Goal: Task Accomplishment & Management: Manage account settings

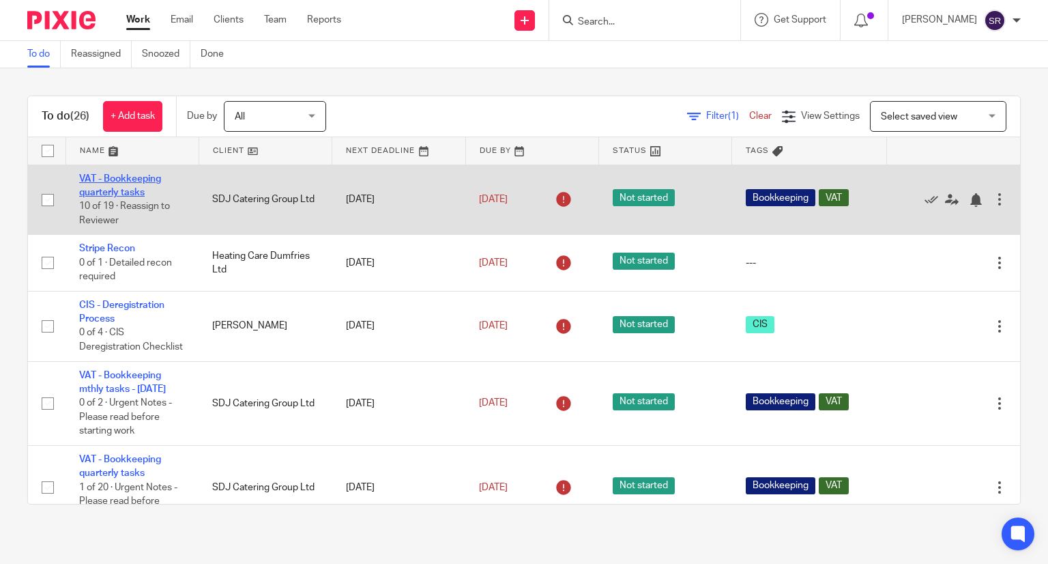
click at [117, 187] on link "VAT - Bookkeeping quarterly tasks" at bounding box center [120, 185] width 82 height 23
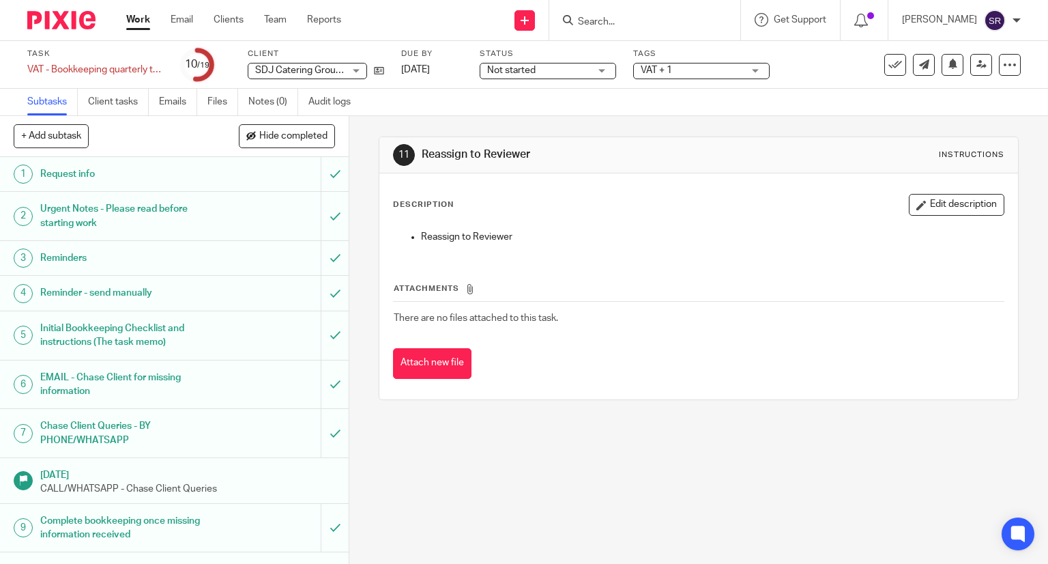
scroll to position [273, 0]
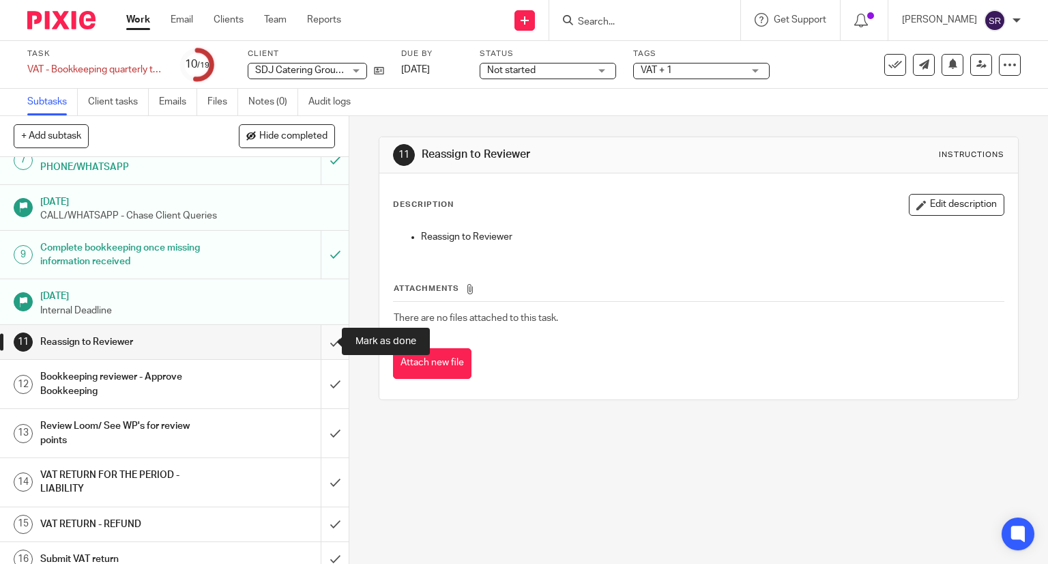
click at [323, 336] on input "submit" at bounding box center [174, 342] width 349 height 34
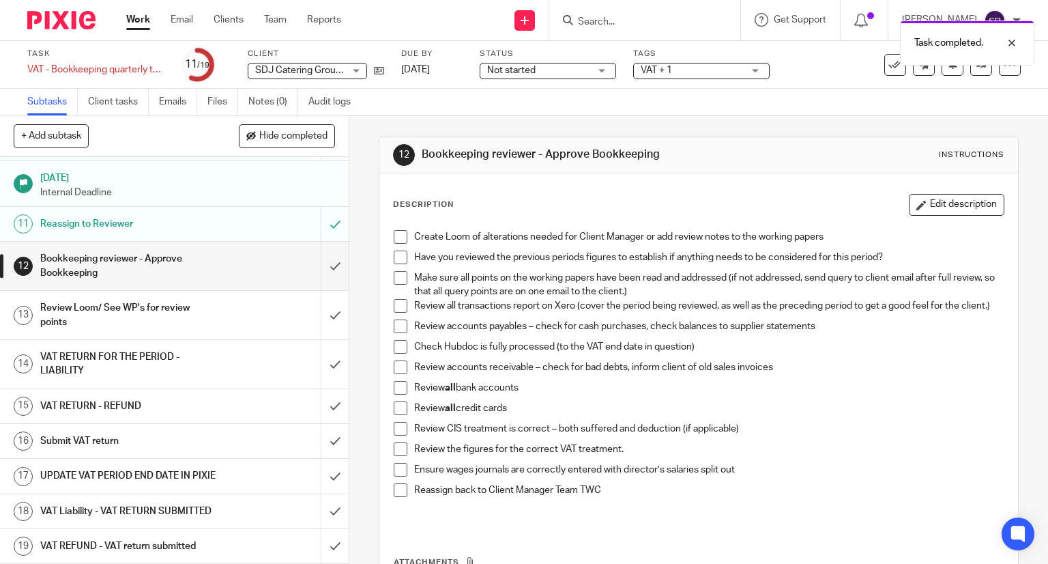
scroll to position [410, 0]
click at [111, 431] on h1 "Submit VAT return" at bounding box center [129, 441] width 178 height 20
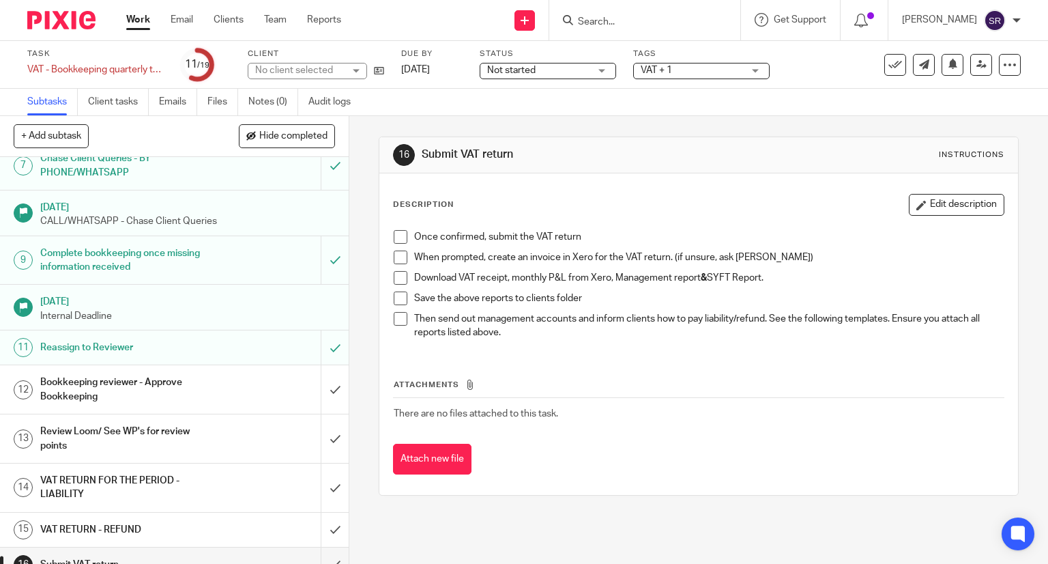
scroll to position [273, 0]
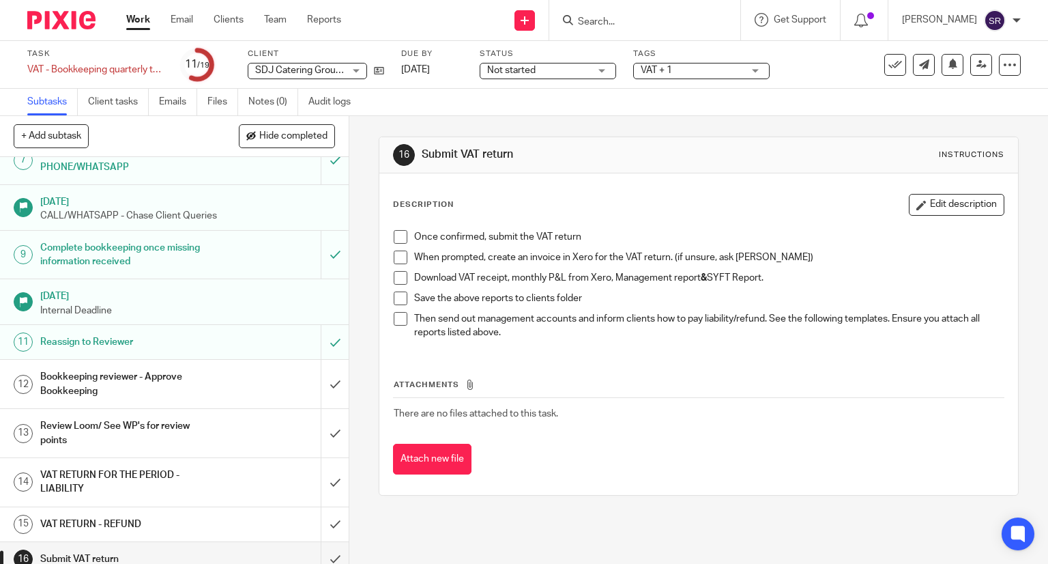
click at [120, 476] on h1 "VAT RETURN FOR THE PERIOD - LIABILITY" at bounding box center [129, 482] width 178 height 35
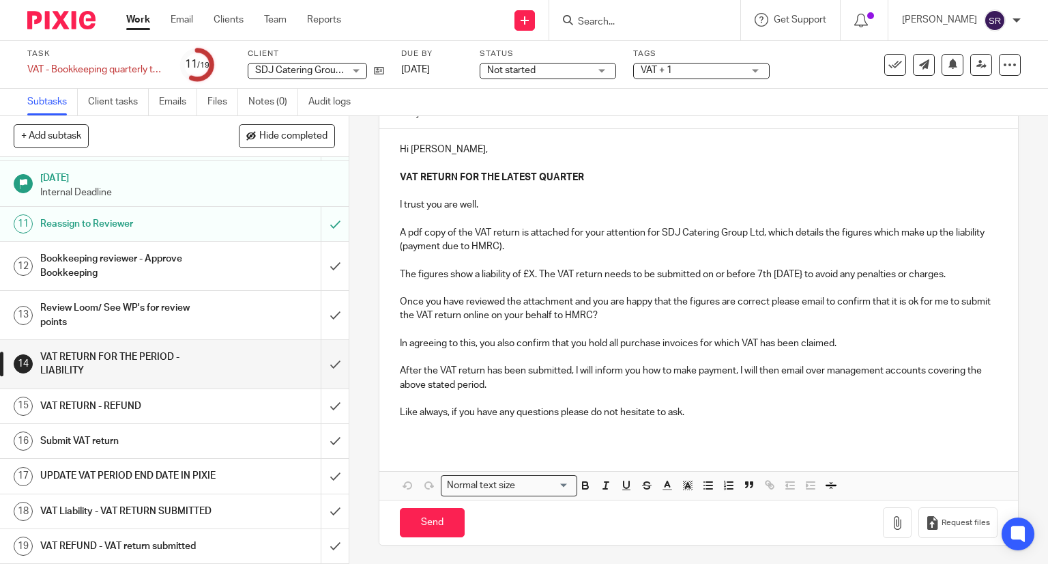
scroll to position [417, 0]
click at [134, 501] on h1 "VAT Liability - VAT RETURN SUBMITTED" at bounding box center [129, 511] width 178 height 20
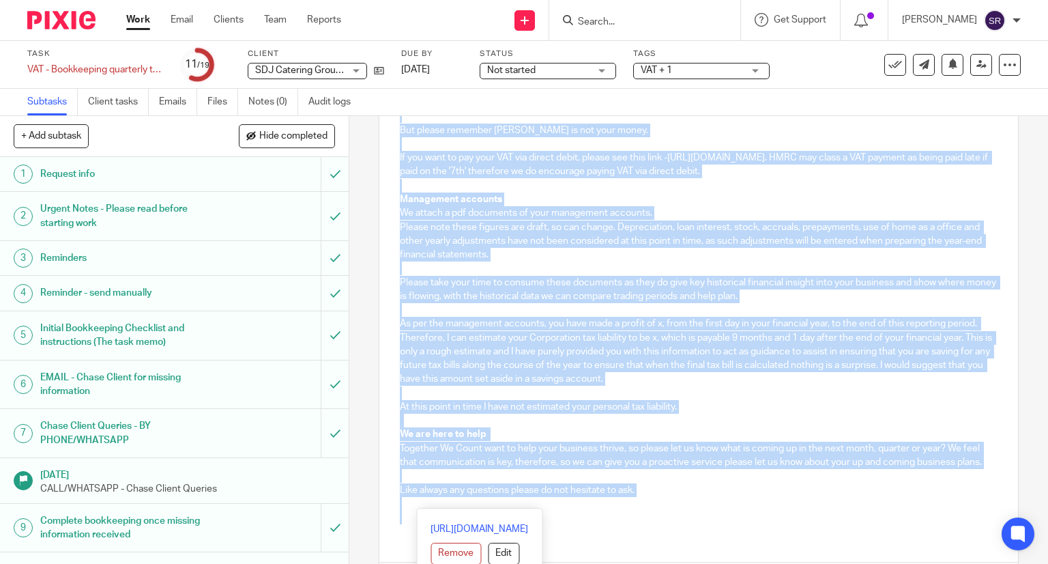
scroll to position [875, 0]
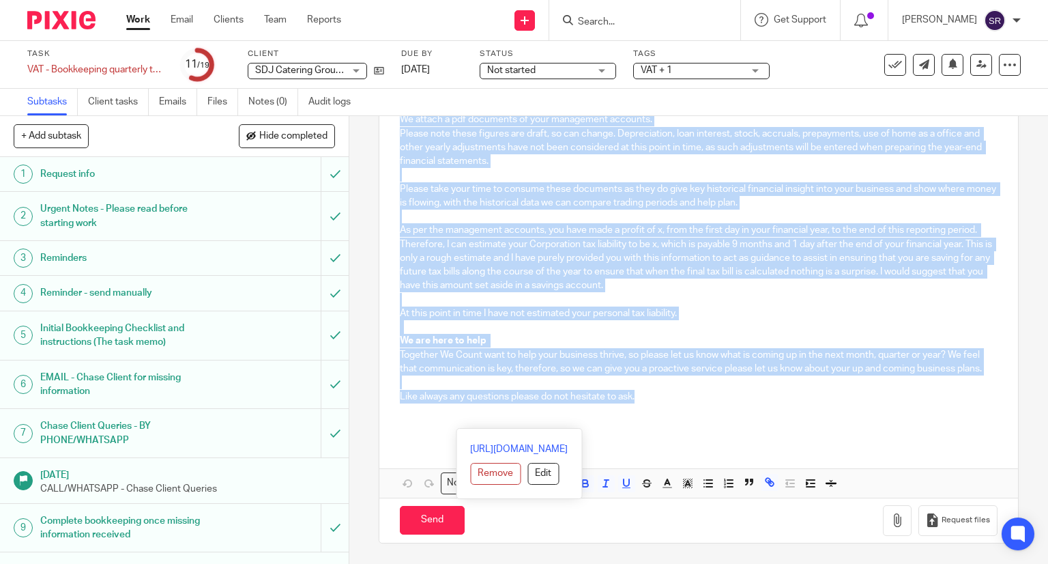
drag, startPoint x: 397, startPoint y: 285, endPoint x: 633, endPoint y: 397, distance: 262.0
copy div "Hi David VAT RETURN SUBMITTED TO HMRC AND LATEST MANAGEMENT ACCOUNTS As per you…"
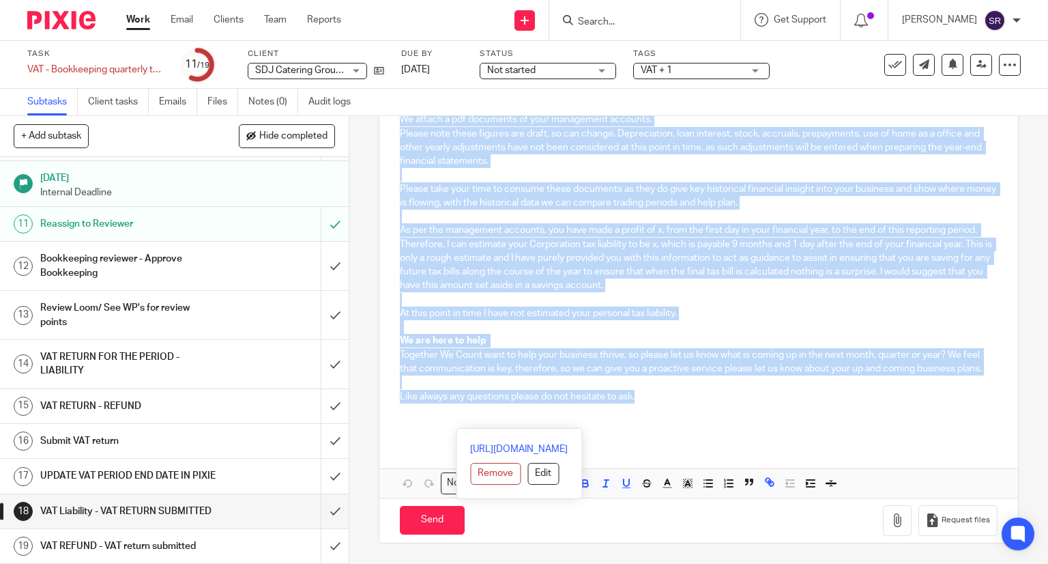
scroll to position [417, 0]
click at [889, 61] on icon at bounding box center [896, 65] width 14 height 14
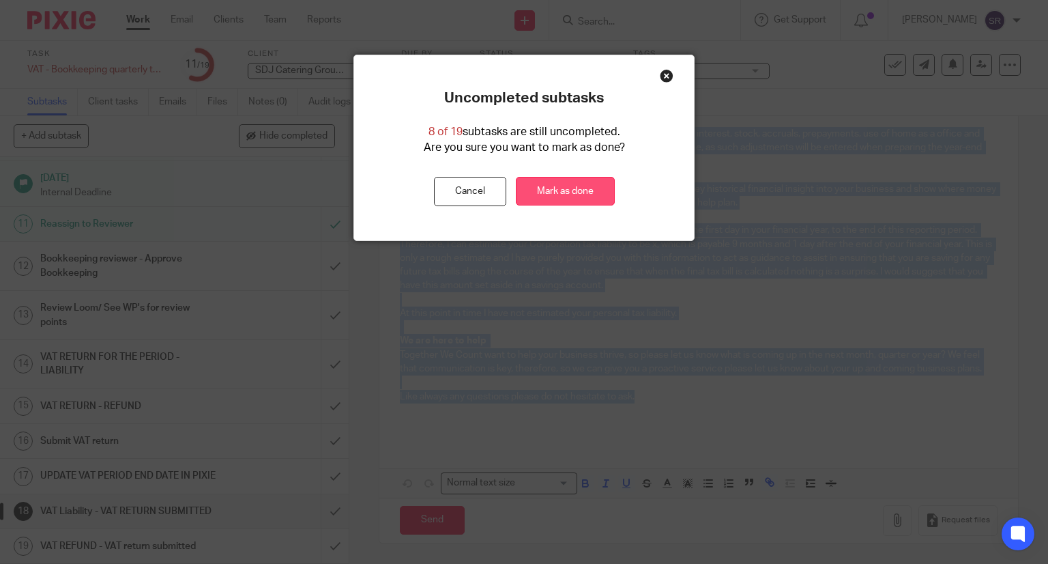
click at [568, 192] on link "Mark as done" at bounding box center [565, 191] width 99 height 29
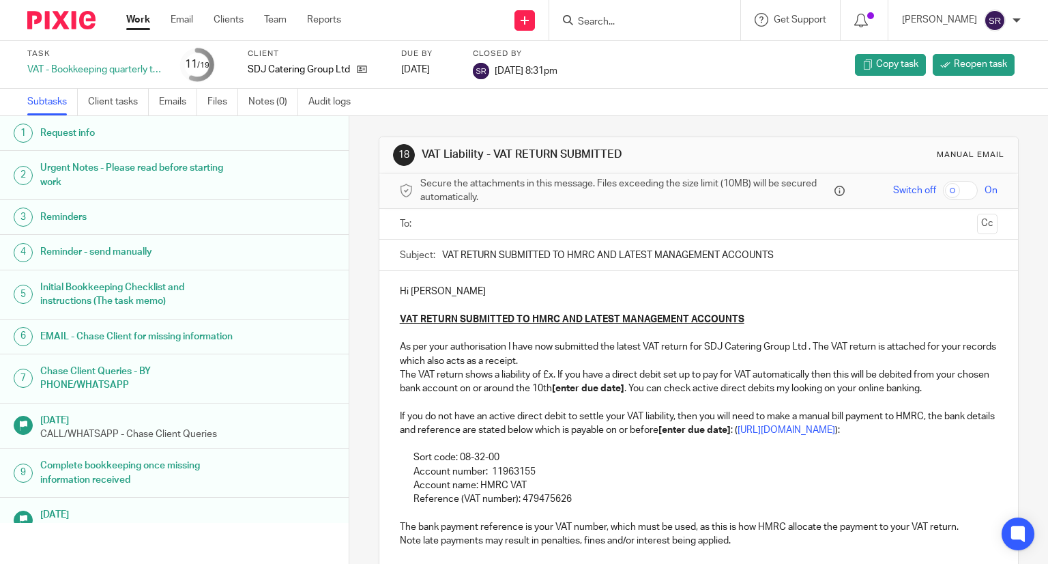
click at [137, 21] on link "Work" at bounding box center [138, 20] width 24 height 14
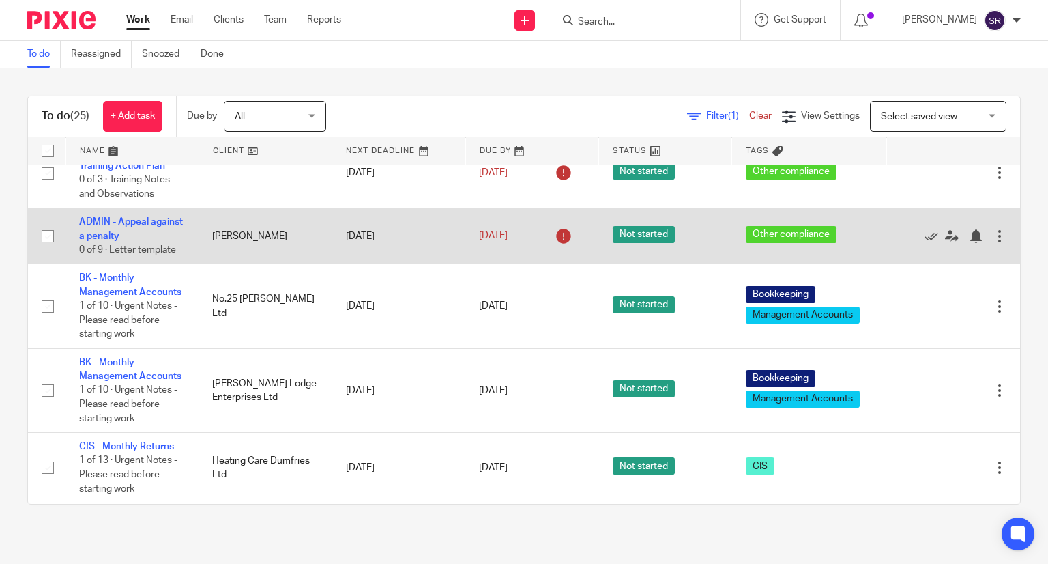
scroll to position [341, 0]
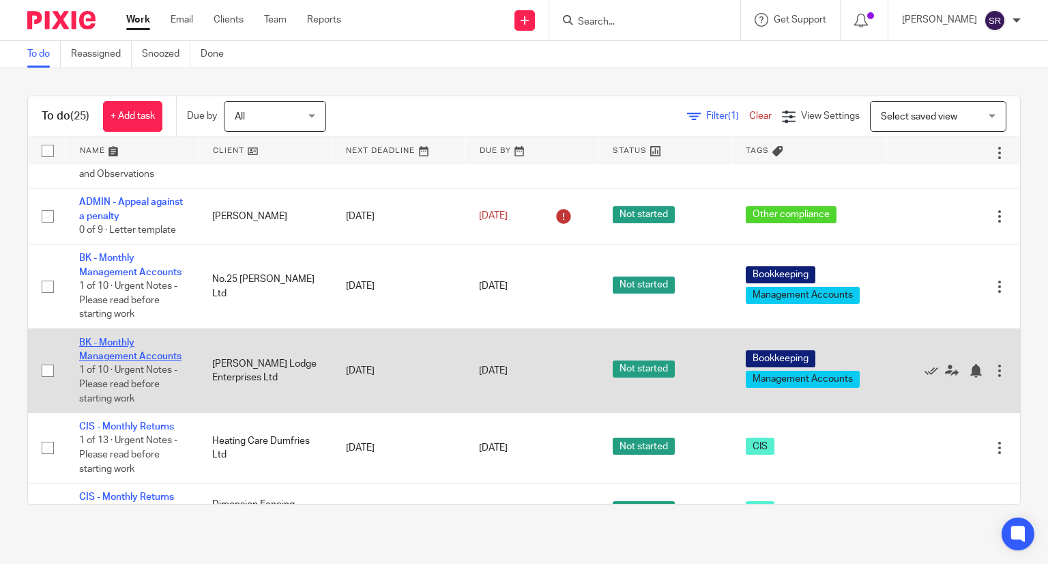
click at [121, 361] on link "BK - Monthly Management Accounts" at bounding box center [130, 349] width 102 height 23
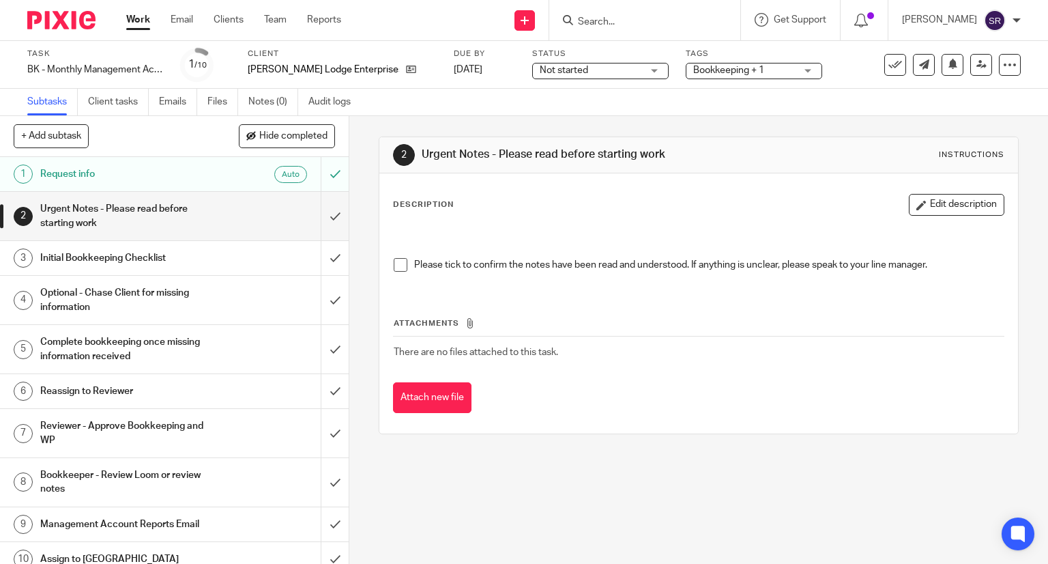
click at [396, 268] on span at bounding box center [401, 265] width 14 height 14
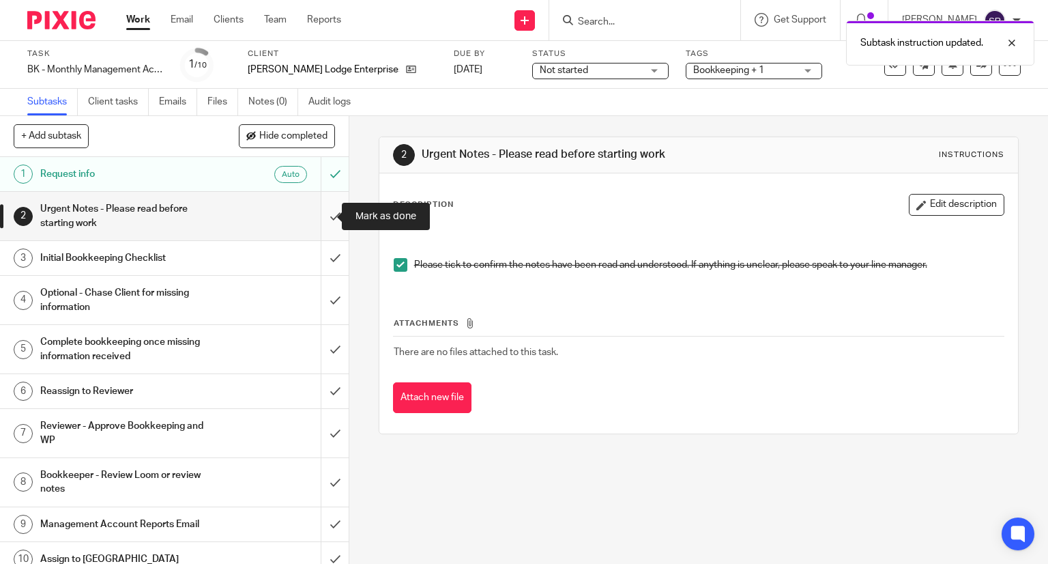
click at [319, 216] on input "submit" at bounding box center [174, 216] width 349 height 48
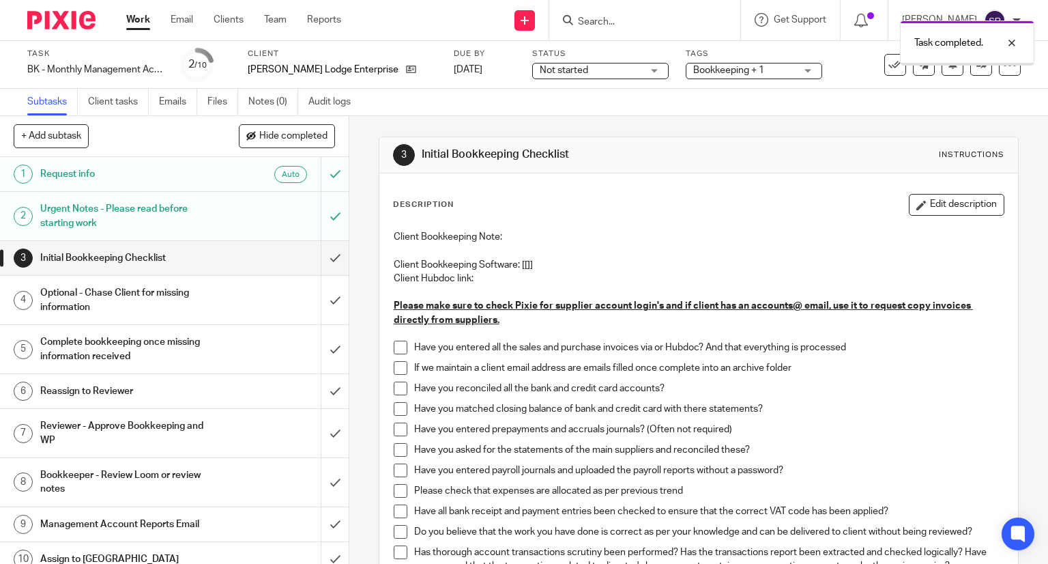
click at [394, 345] on span at bounding box center [401, 348] width 14 height 14
click at [399, 369] on span at bounding box center [401, 368] width 14 height 14
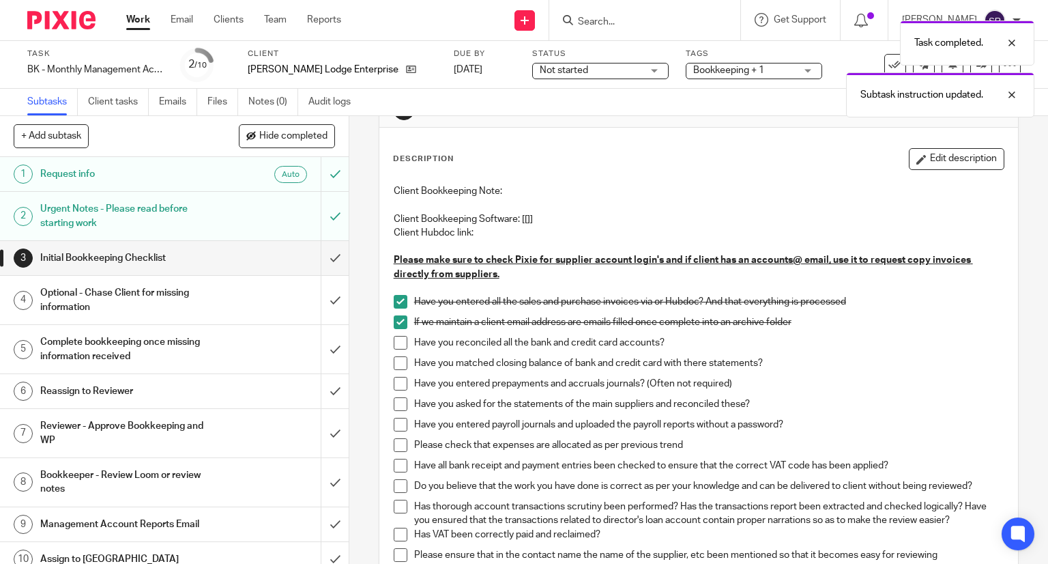
scroll to position [205, 0]
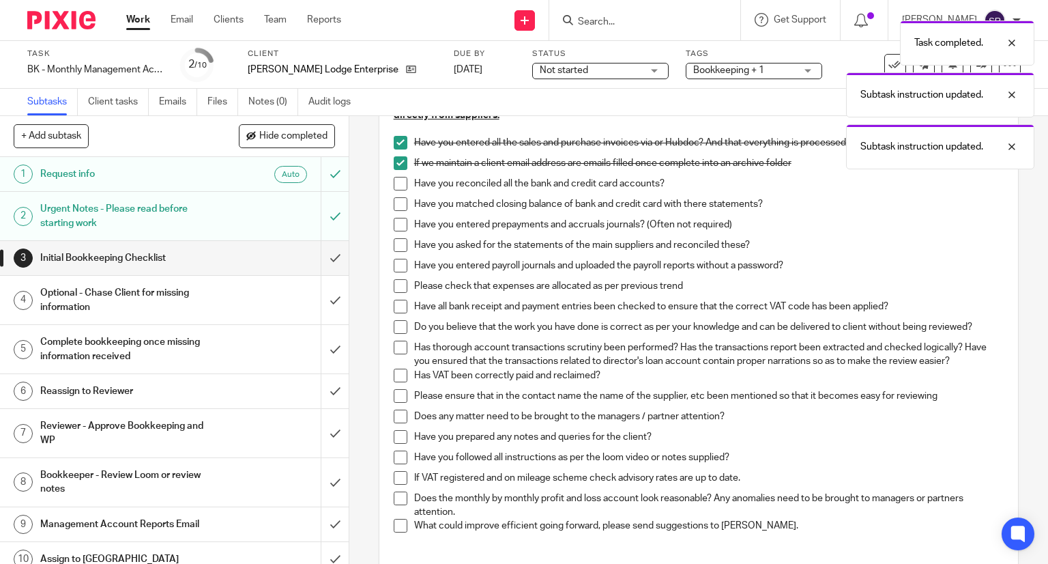
click at [394, 184] on span at bounding box center [401, 184] width 14 height 14
drag, startPoint x: 399, startPoint y: 200, endPoint x: 399, endPoint y: 208, distance: 8.2
click at [399, 202] on span at bounding box center [401, 204] width 14 height 14
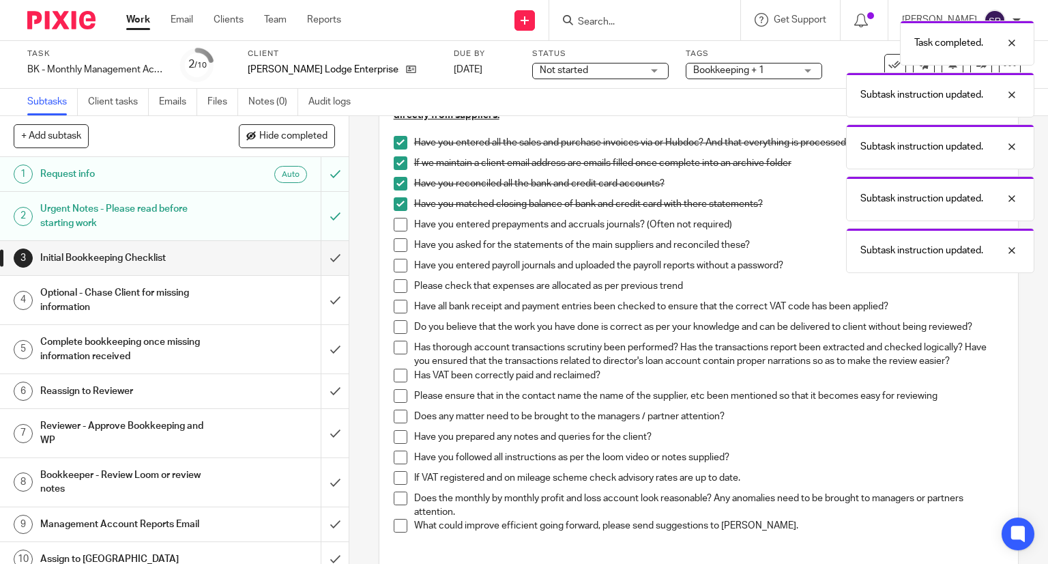
click at [394, 225] on span at bounding box center [401, 225] width 14 height 14
drag, startPoint x: 393, startPoint y: 246, endPoint x: 395, endPoint y: 255, distance: 9.7
click at [394, 246] on span at bounding box center [401, 245] width 14 height 14
click at [395, 263] on span at bounding box center [401, 266] width 14 height 14
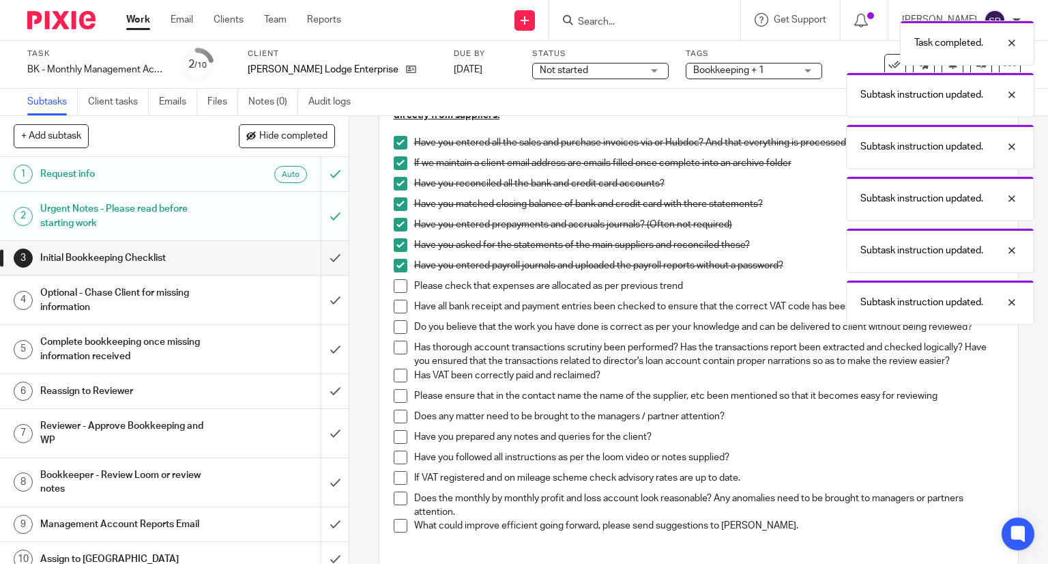
click at [394, 280] on span at bounding box center [401, 286] width 14 height 14
click at [395, 304] on span at bounding box center [401, 307] width 14 height 14
click at [399, 331] on span at bounding box center [401, 327] width 14 height 14
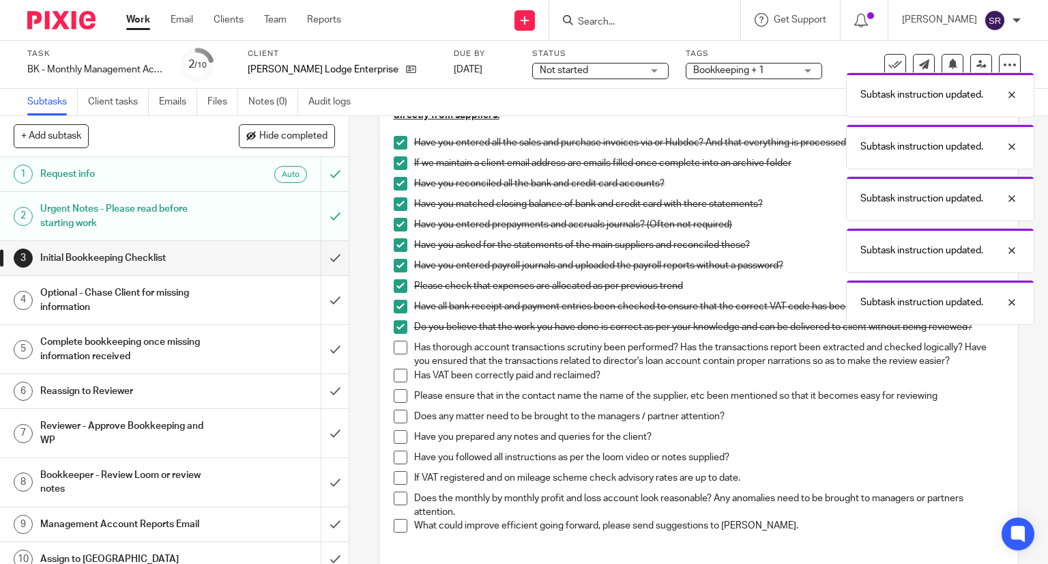
click at [394, 345] on span at bounding box center [401, 348] width 14 height 14
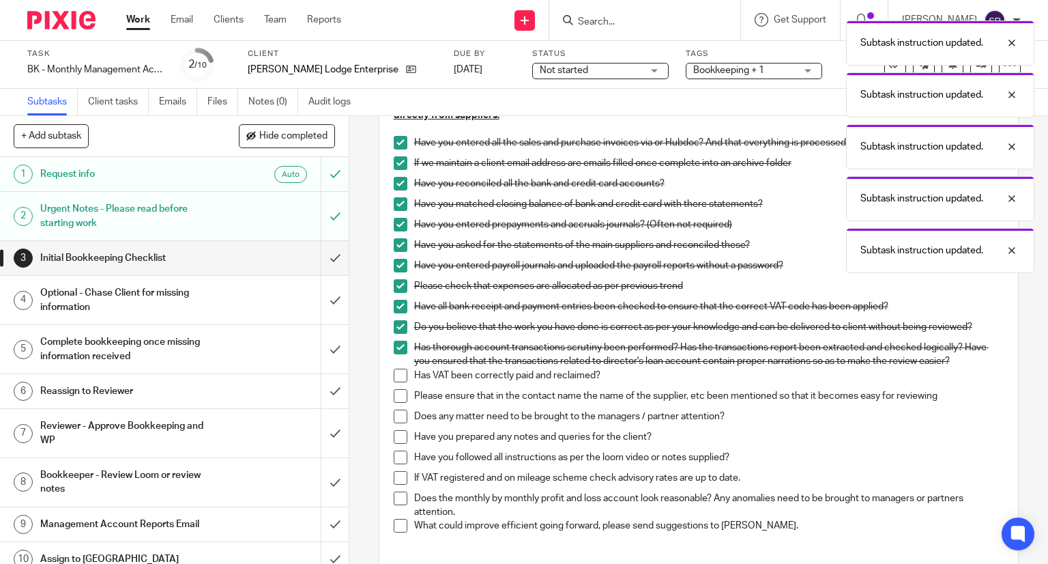
click at [396, 373] on span at bounding box center [401, 376] width 14 height 14
click at [398, 395] on span at bounding box center [401, 396] width 14 height 14
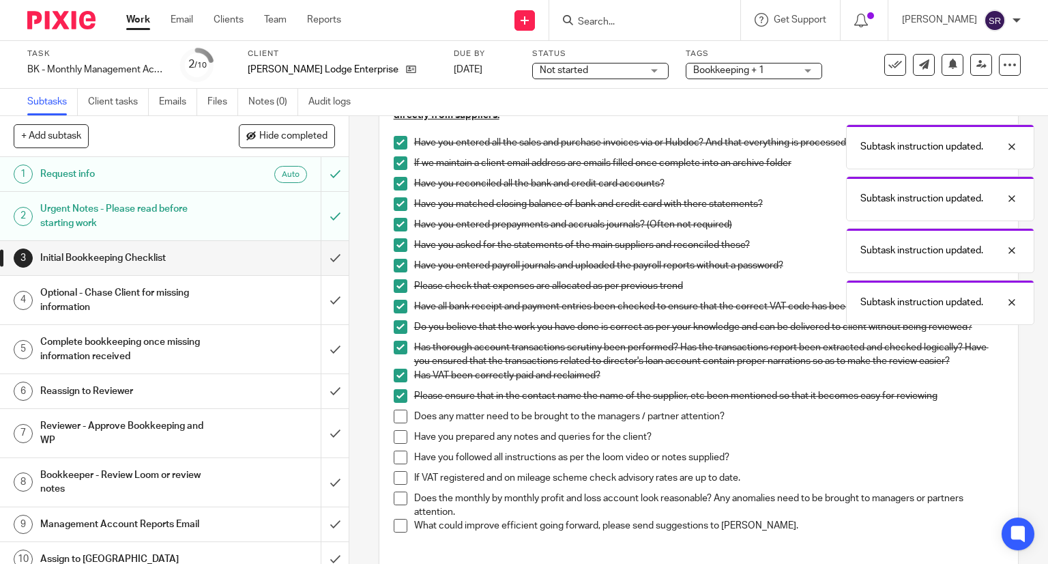
click at [394, 416] on span at bounding box center [401, 417] width 14 height 14
click at [394, 437] on span at bounding box center [401, 437] width 14 height 14
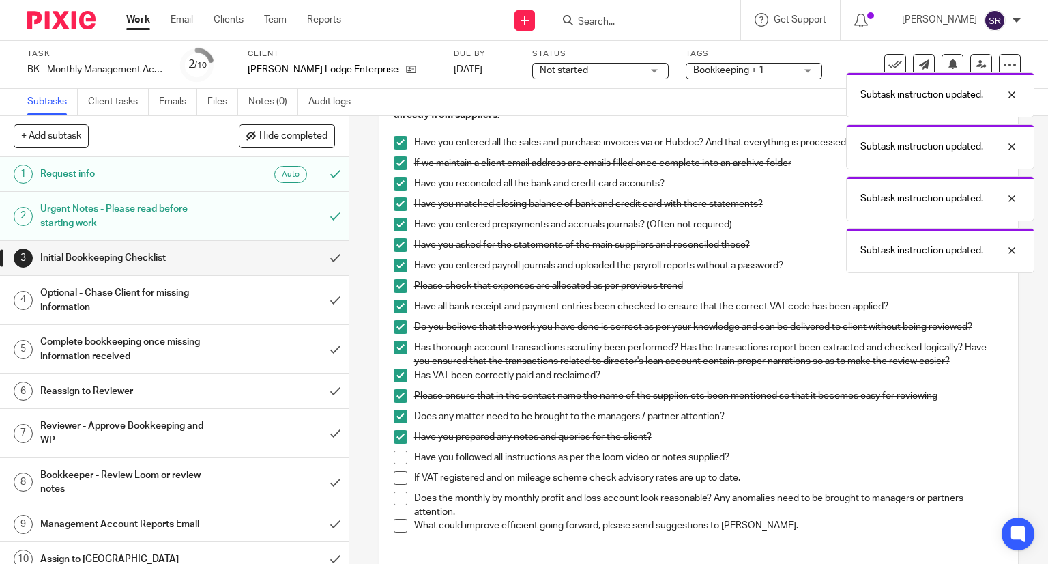
click at [394, 448] on li "Have you prepared any notes and queries for the client?" at bounding box center [699, 440] width 611 height 20
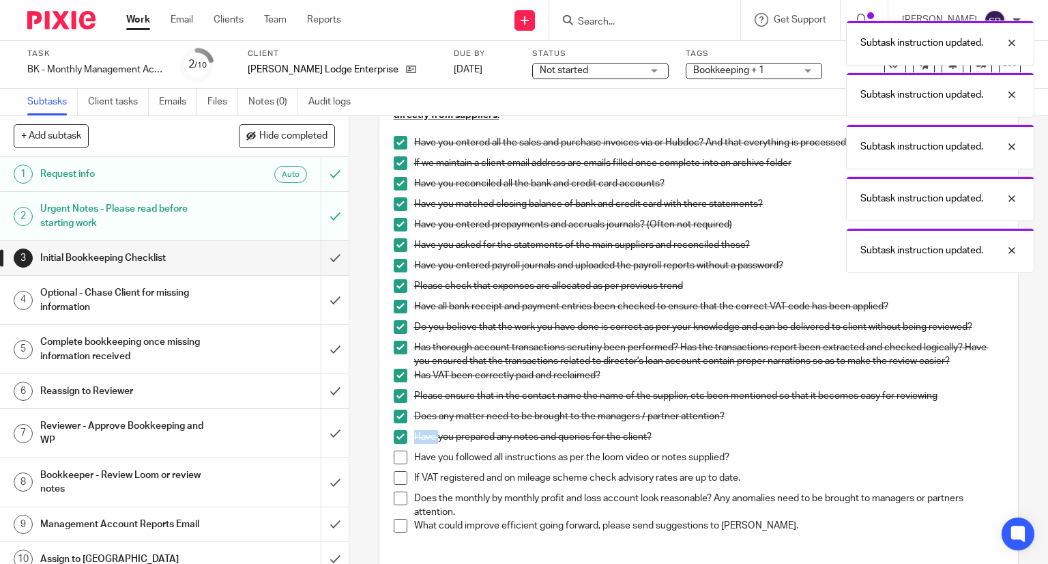
click at [394, 455] on span at bounding box center [401, 457] width 14 height 14
click at [399, 520] on span at bounding box center [401, 526] width 14 height 14
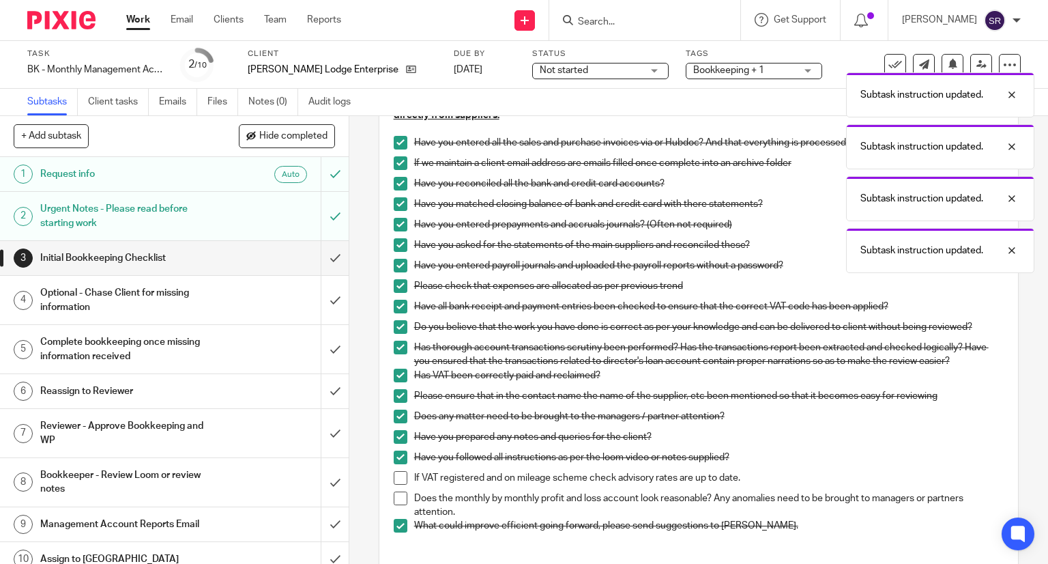
click at [399, 502] on span at bounding box center [401, 498] width 14 height 14
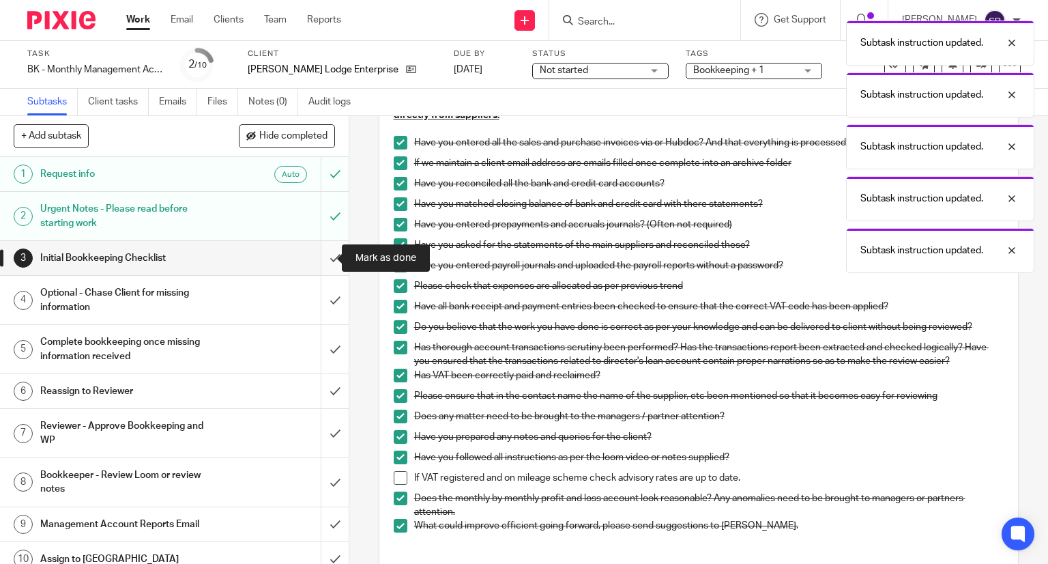
click at [325, 253] on input "submit" at bounding box center [174, 258] width 349 height 34
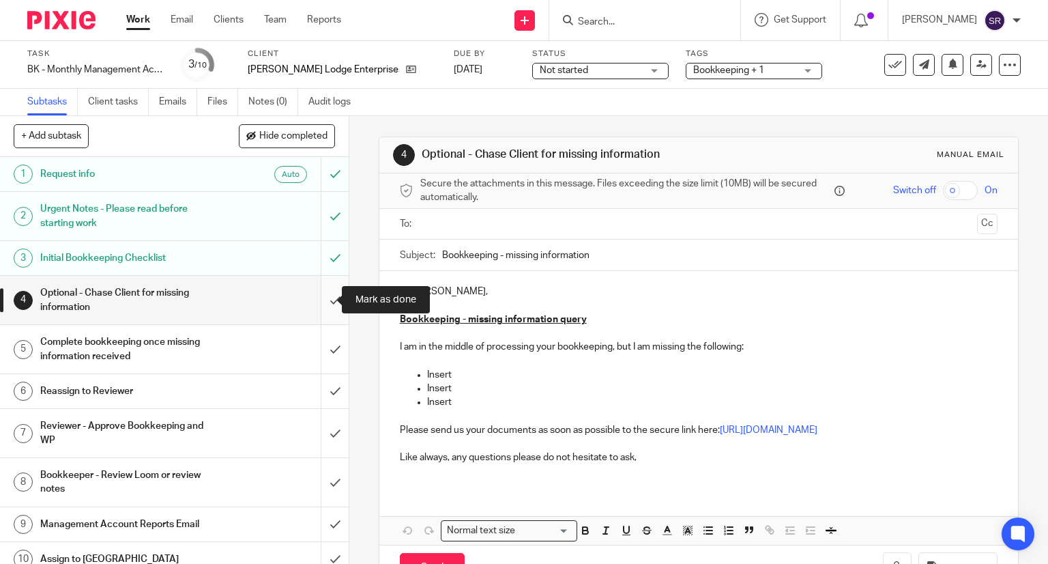
click at [328, 298] on input "submit" at bounding box center [174, 300] width 349 height 48
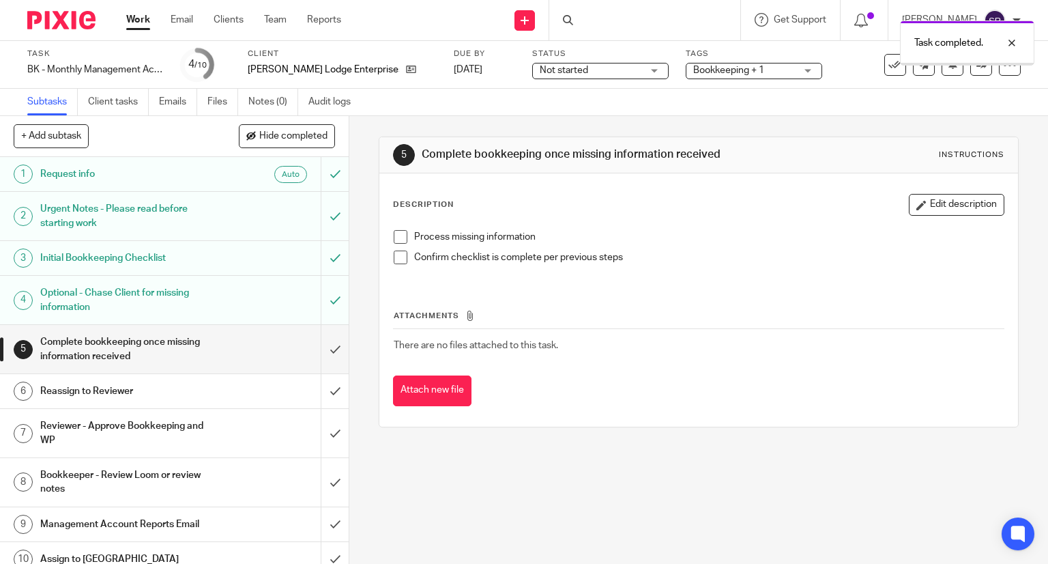
click at [395, 240] on span at bounding box center [401, 237] width 14 height 14
click at [396, 257] on span at bounding box center [401, 257] width 14 height 14
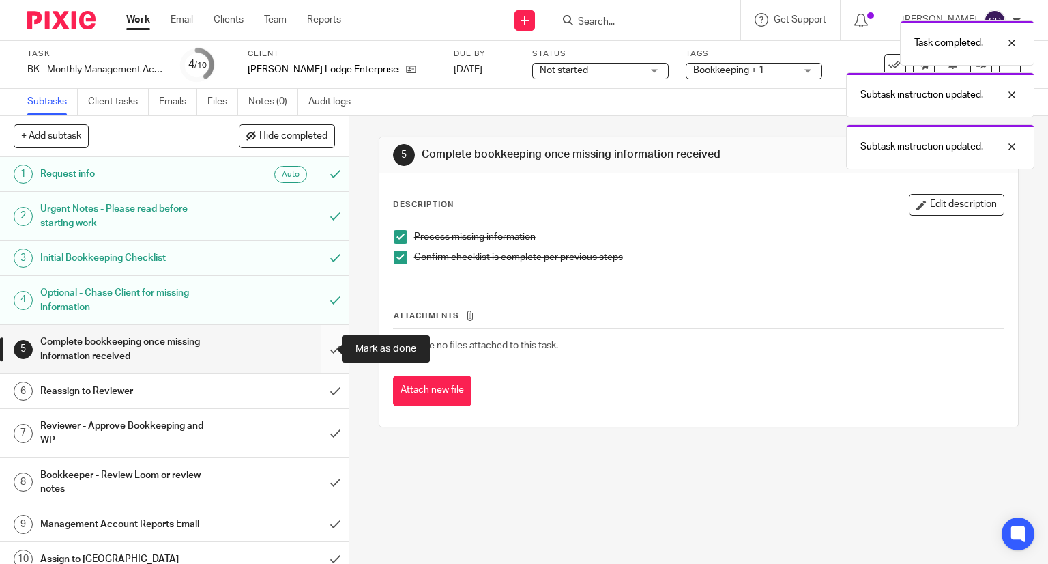
click at [318, 353] on input "submit" at bounding box center [174, 349] width 349 height 48
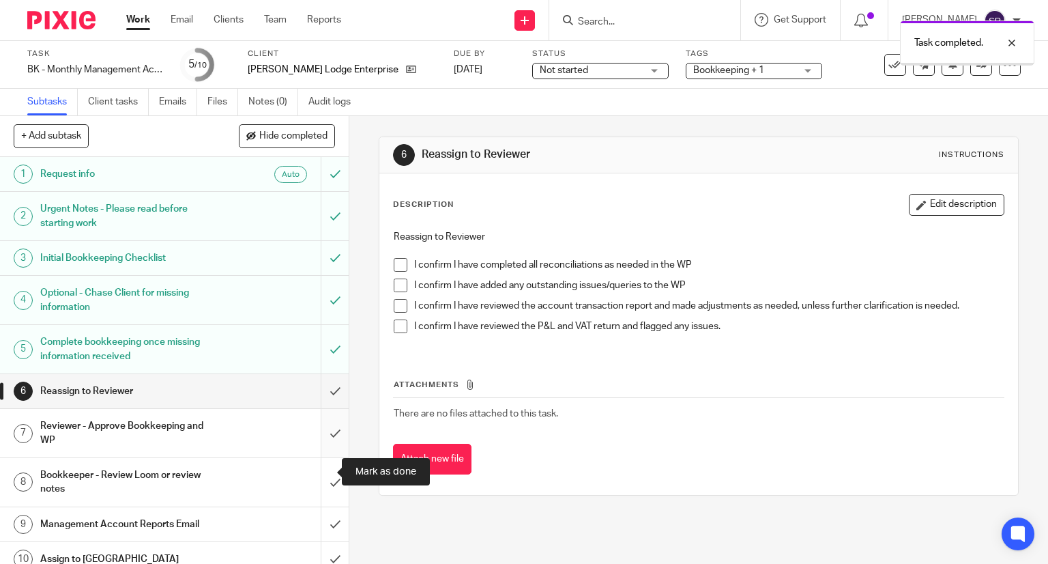
scroll to position [12, 0]
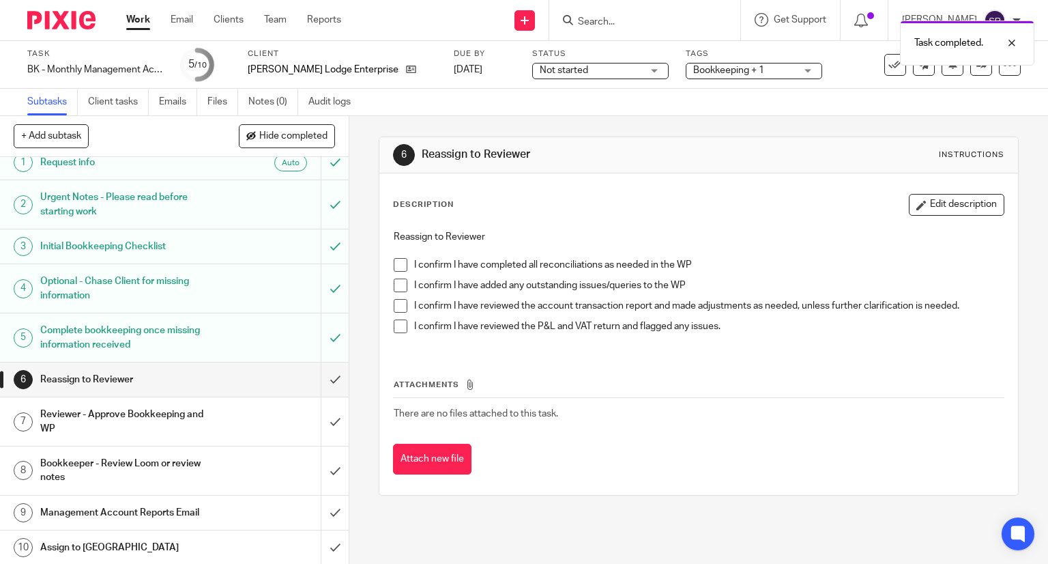
click at [396, 260] on span at bounding box center [401, 265] width 14 height 14
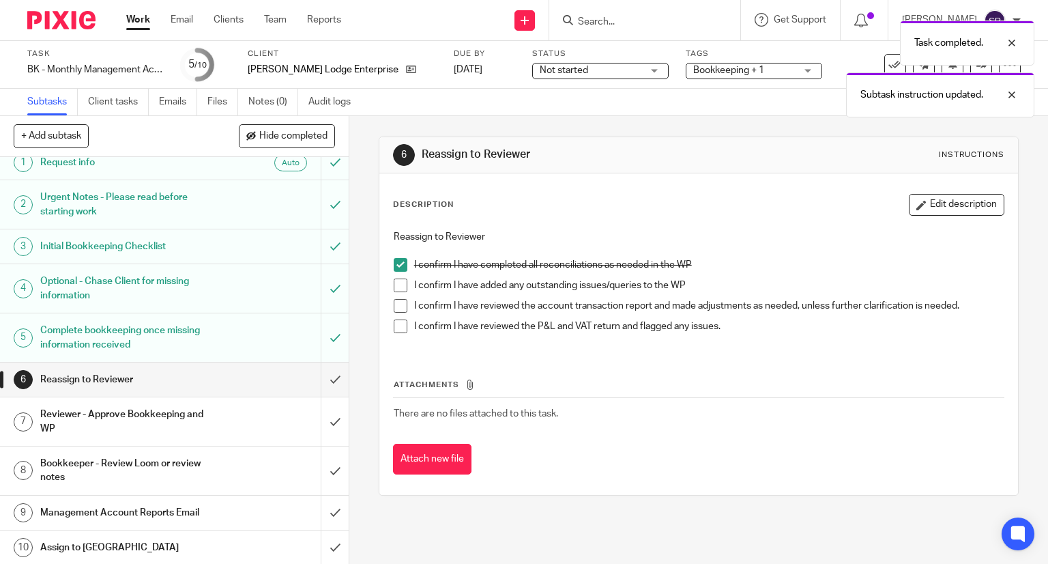
drag, startPoint x: 397, startPoint y: 288, endPoint x: 399, endPoint y: 305, distance: 17.2
click at [397, 289] on span at bounding box center [401, 285] width 14 height 14
drag, startPoint x: 399, startPoint y: 306, endPoint x: 399, endPoint y: 313, distance: 6.9
click at [399, 306] on span at bounding box center [401, 306] width 14 height 14
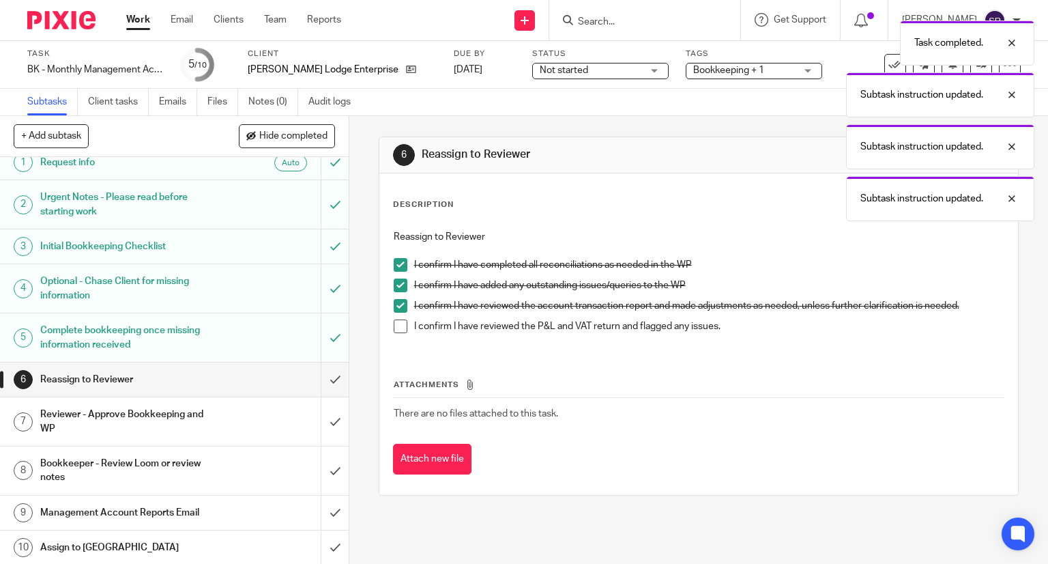
drag, startPoint x: 396, startPoint y: 324, endPoint x: 364, endPoint y: 354, distance: 43.9
click at [395, 325] on span at bounding box center [401, 326] width 14 height 14
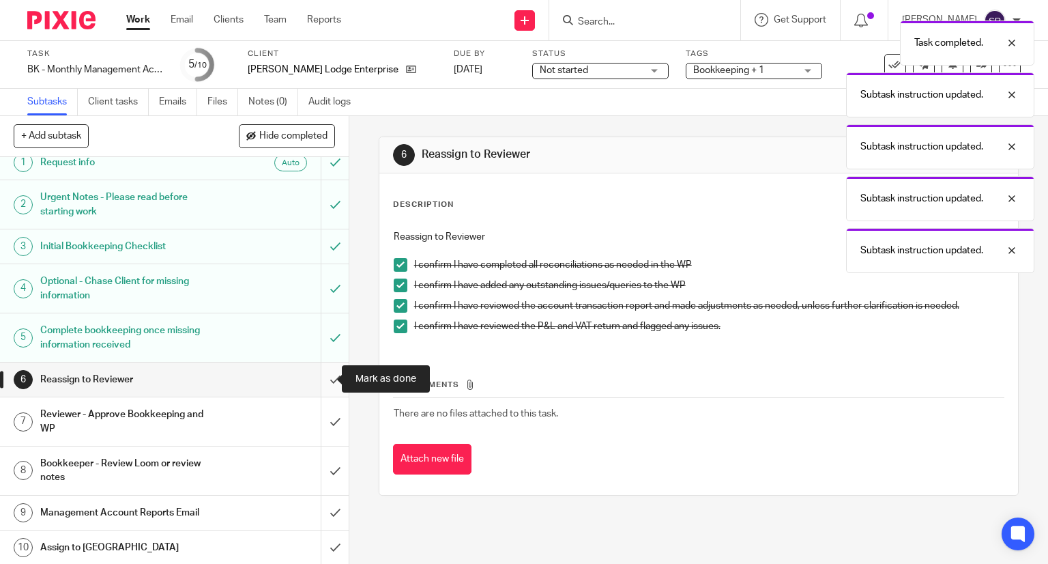
click at [317, 381] on input "submit" at bounding box center [174, 379] width 349 height 34
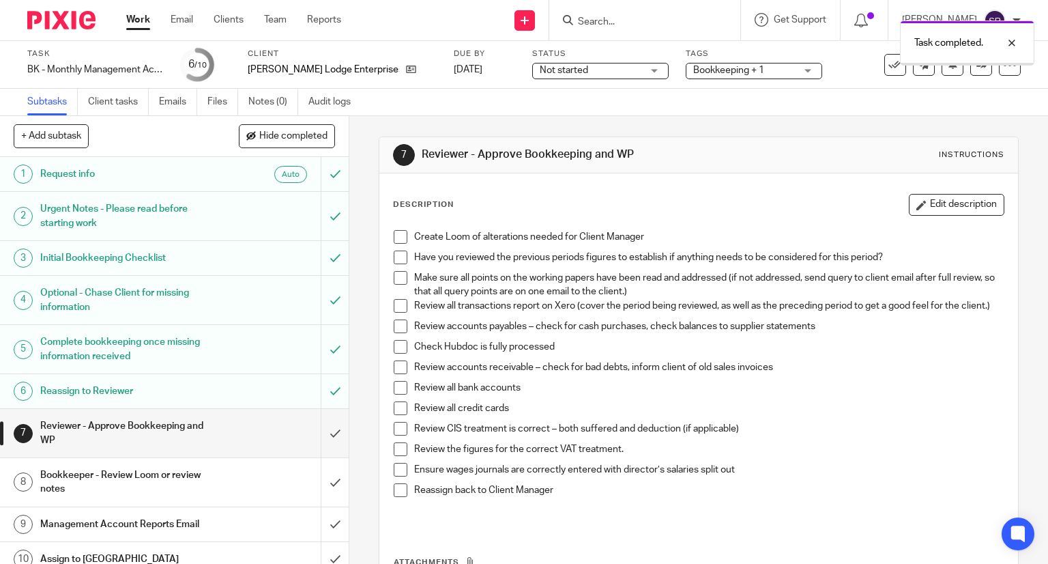
scroll to position [12, 0]
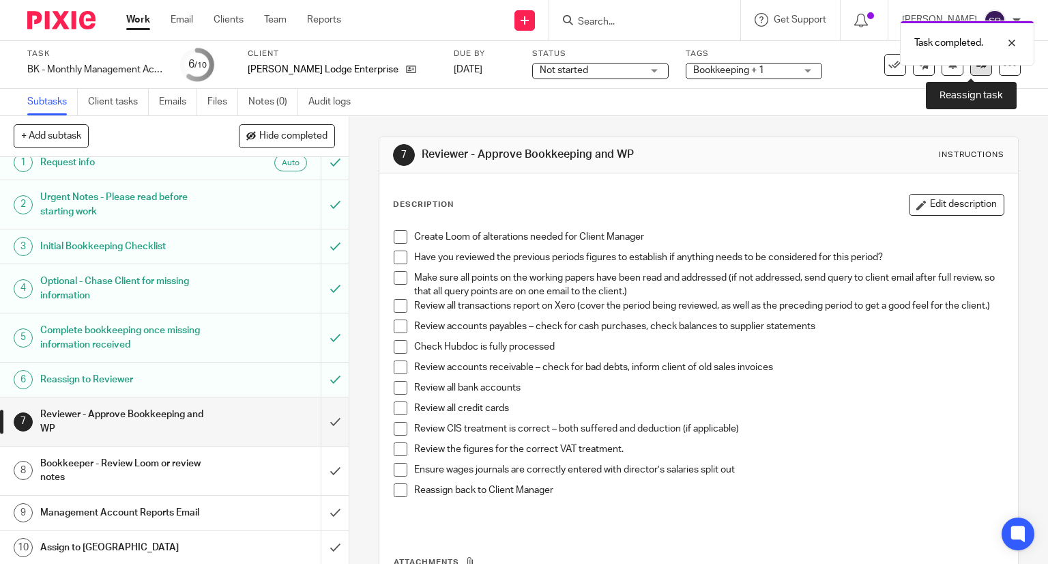
click at [971, 71] on link at bounding box center [982, 65] width 22 height 22
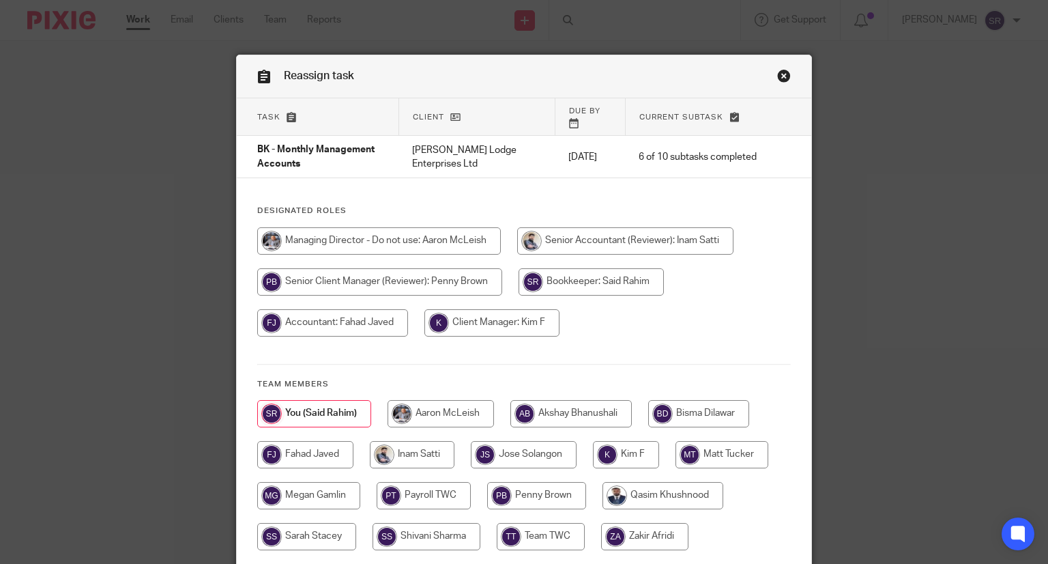
click at [521, 309] on input "radio" at bounding box center [492, 322] width 135 height 27
radio input "true"
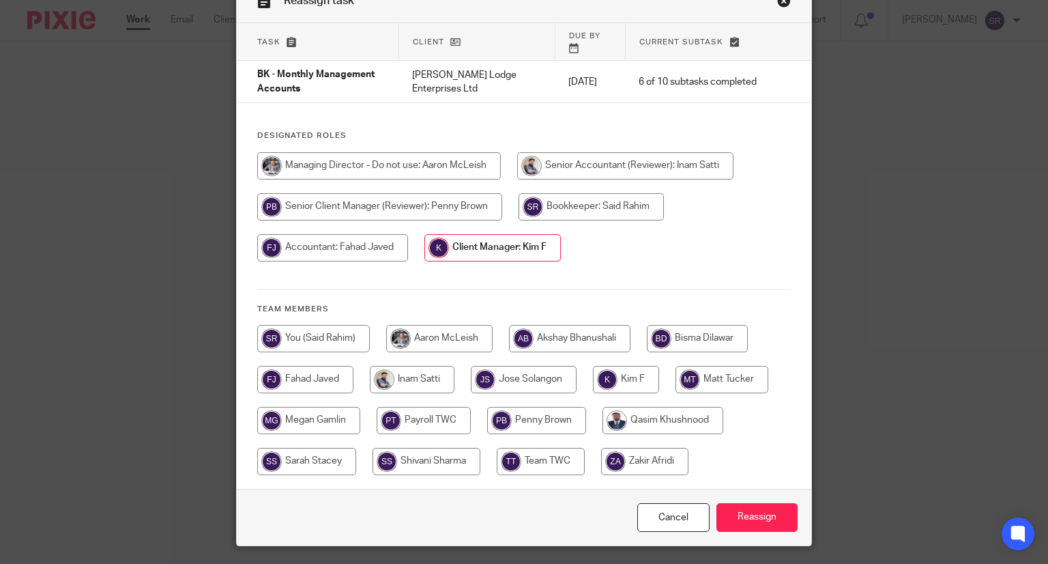
scroll to position [101, 0]
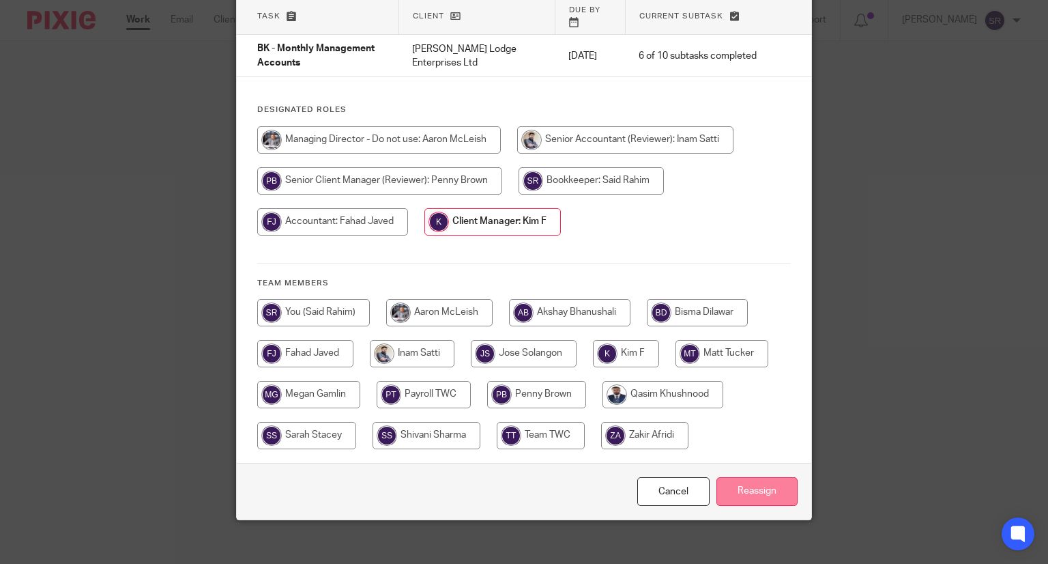
click at [748, 477] on input "Reassign" at bounding box center [757, 491] width 81 height 29
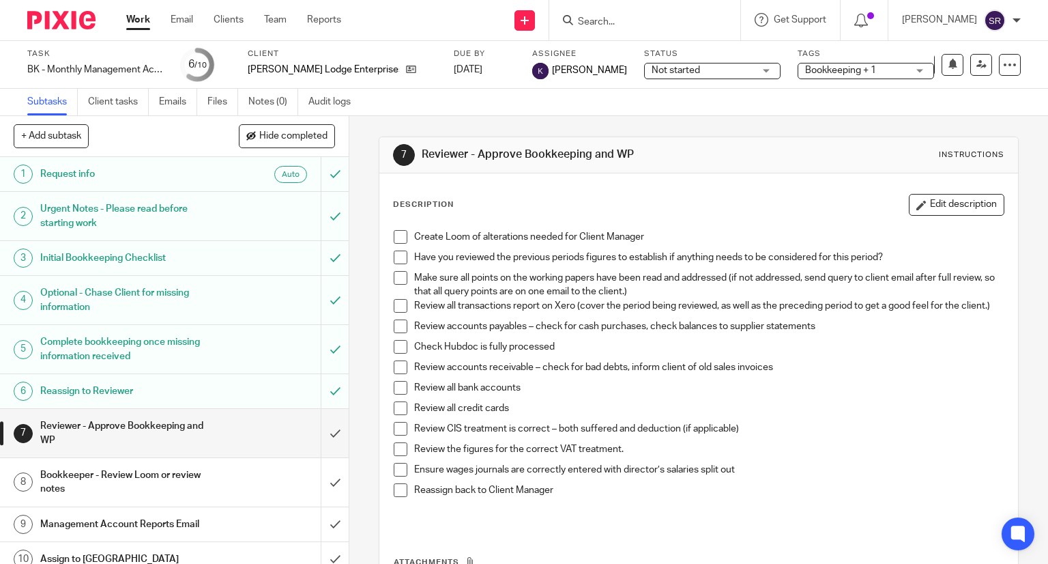
click at [142, 23] on link "Work" at bounding box center [138, 20] width 24 height 14
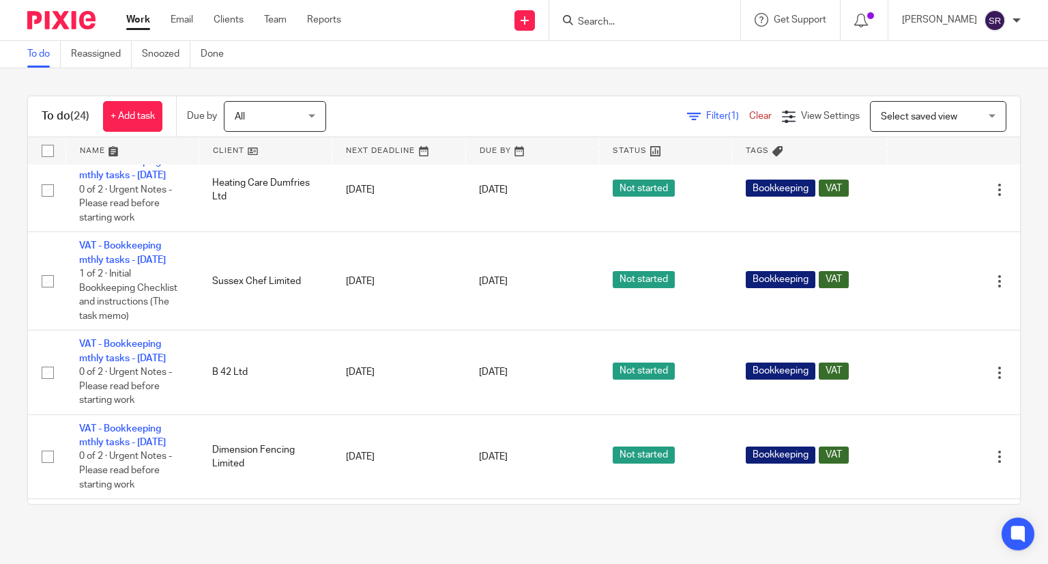
scroll to position [478, 0]
